Goal: Navigation & Orientation: Find specific page/section

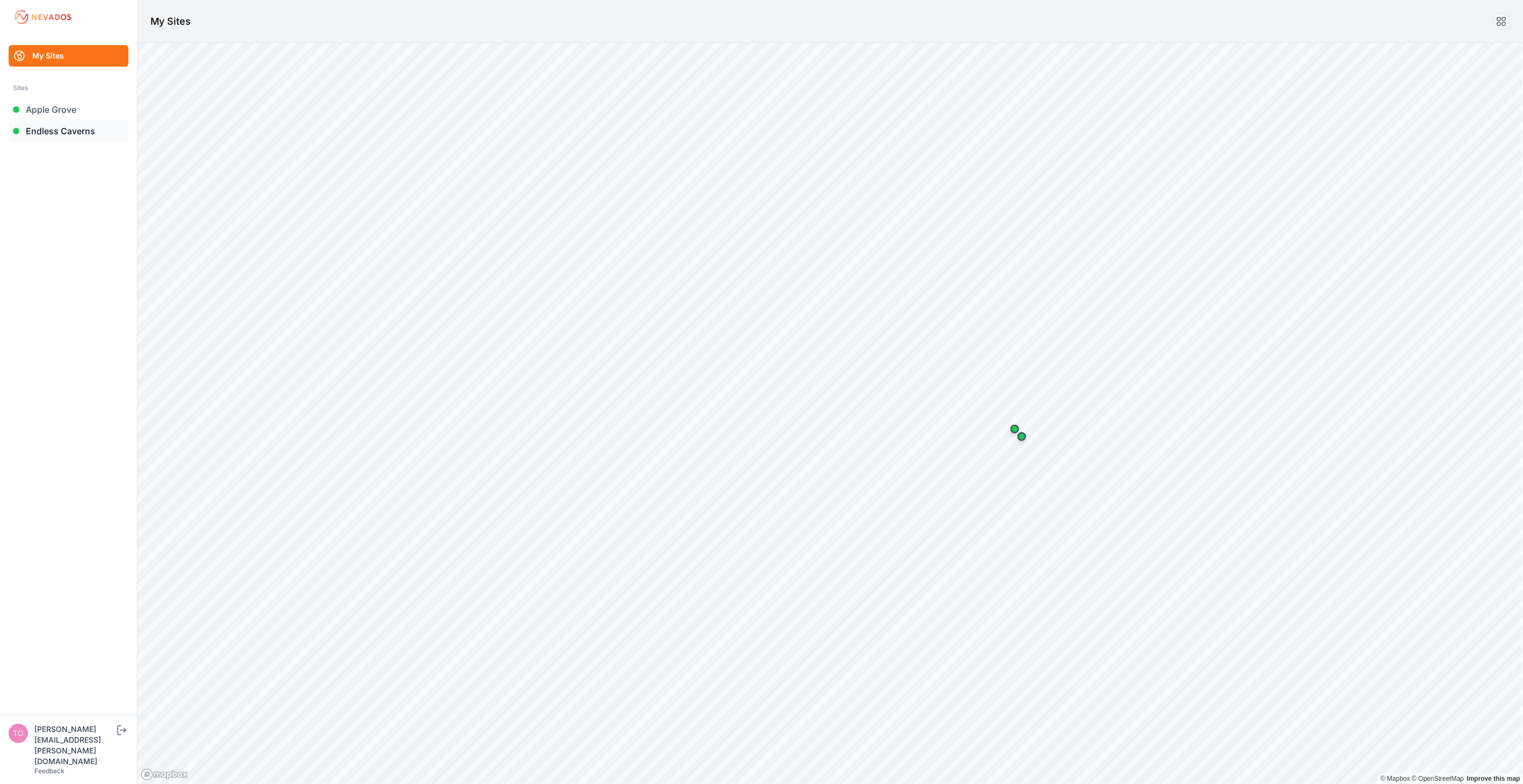
click at [81, 135] on link "Endless Caverns" at bounding box center [68, 130] width 119 height 21
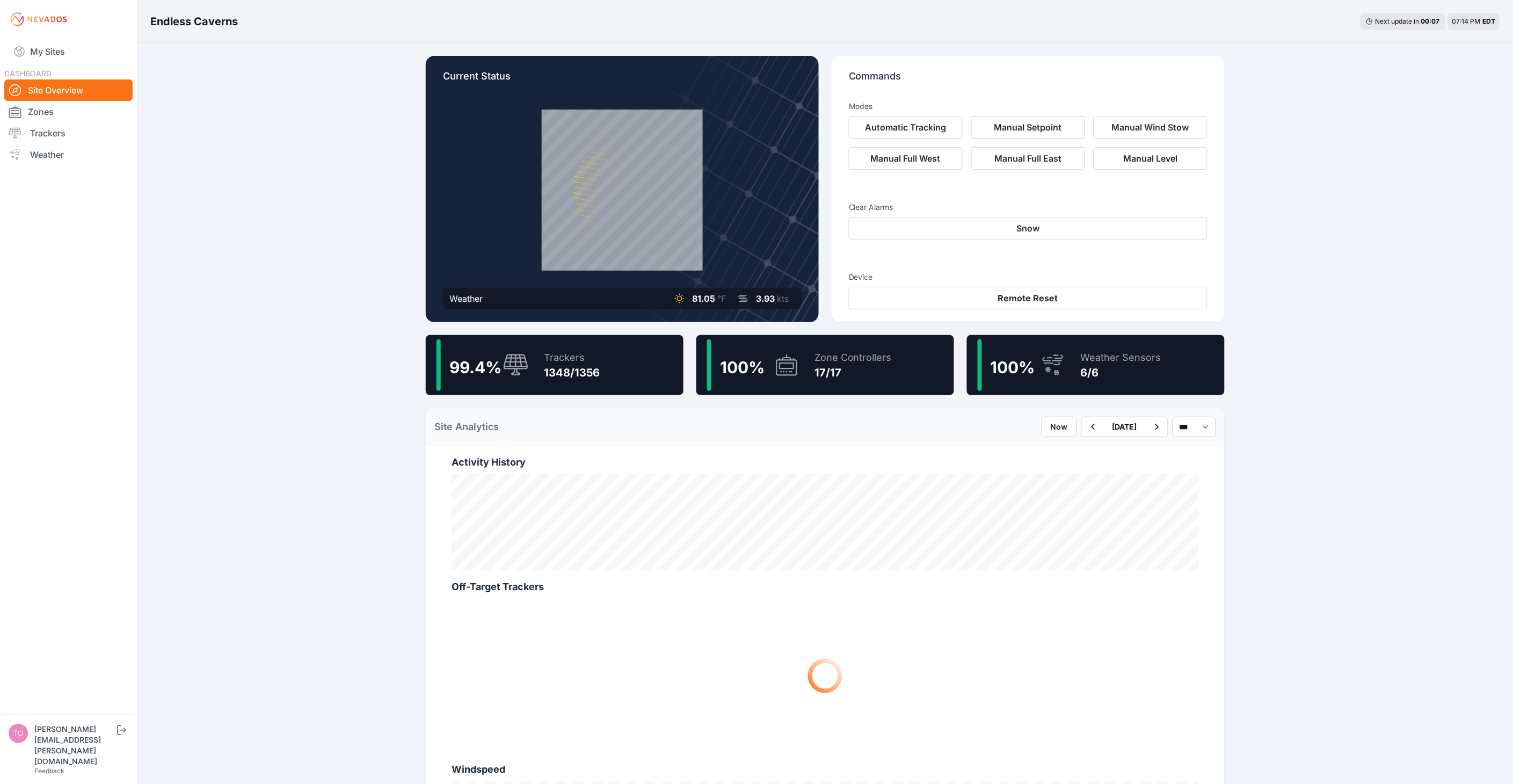
click at [51, 70] on div "DASHBOARD Site Overview Zones Trackers Weather" at bounding box center [68, 115] width 128 height 99
click at [55, 51] on link "My Sites" at bounding box center [68, 51] width 128 height 26
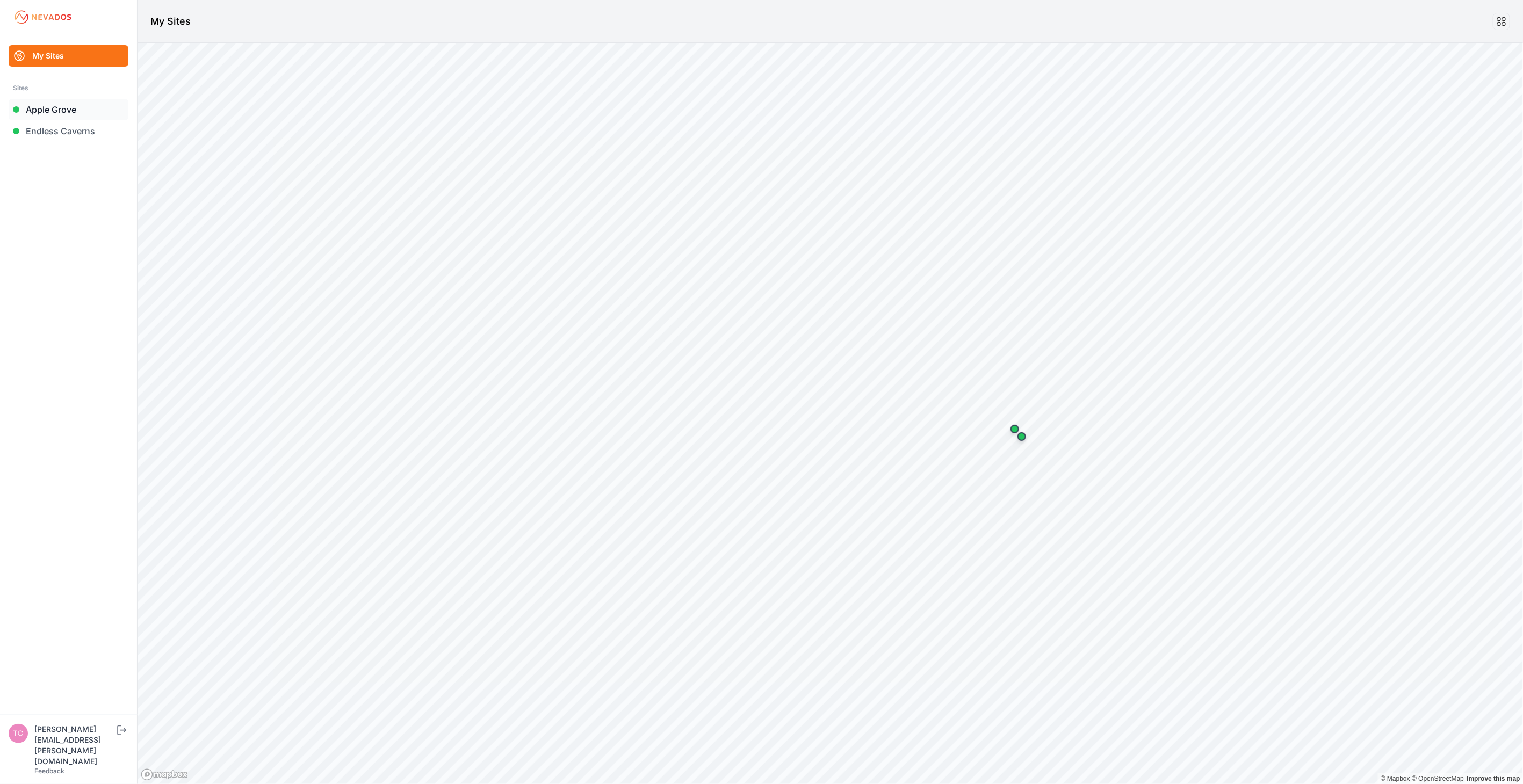
click at [55, 113] on link "Apple Grove" at bounding box center [68, 109] width 119 height 21
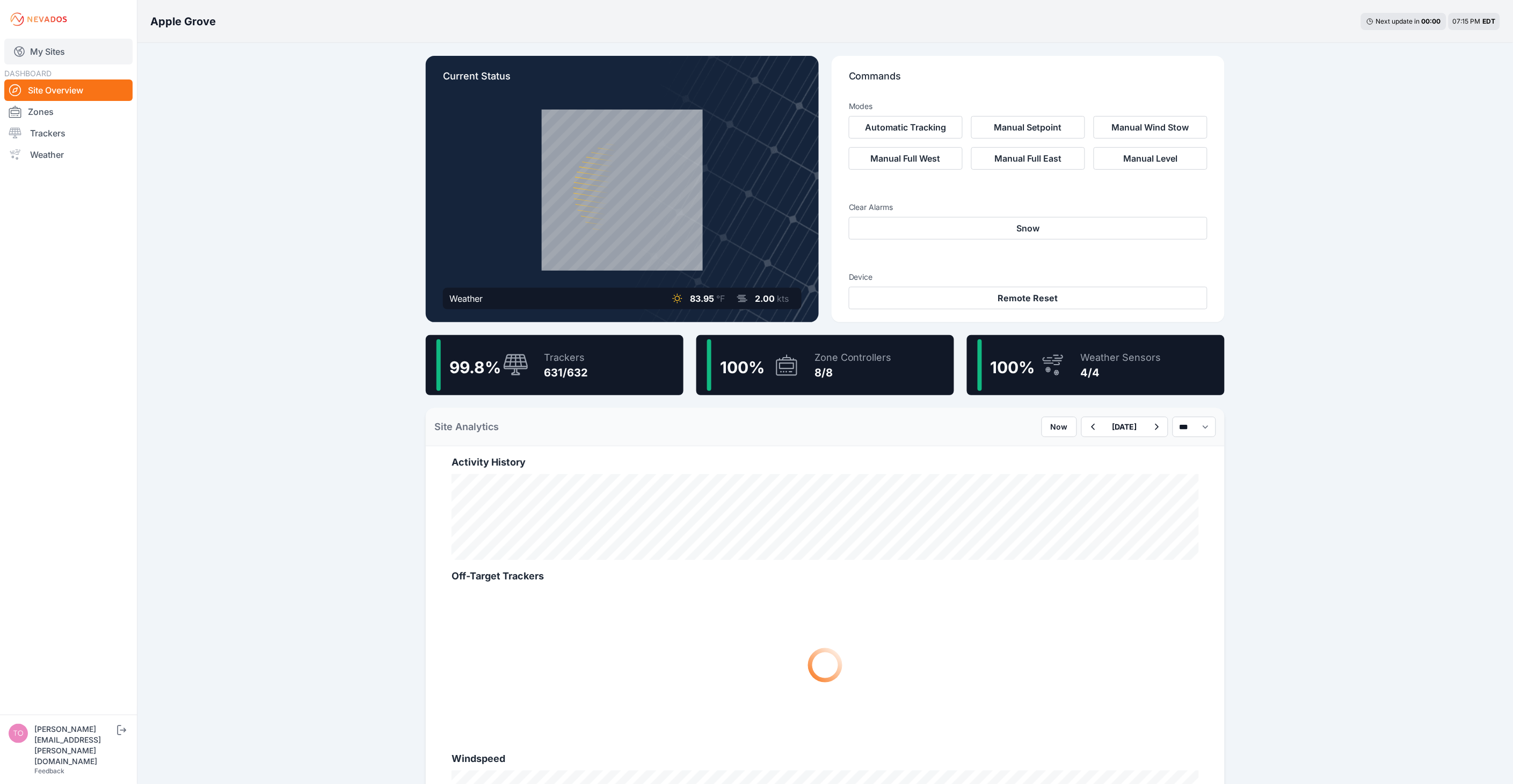
click at [52, 55] on link "My Sites" at bounding box center [68, 51] width 128 height 26
click at [51, 49] on link "My Sites" at bounding box center [68, 51] width 128 height 26
